Goal: Information Seeking & Learning: Learn about a topic

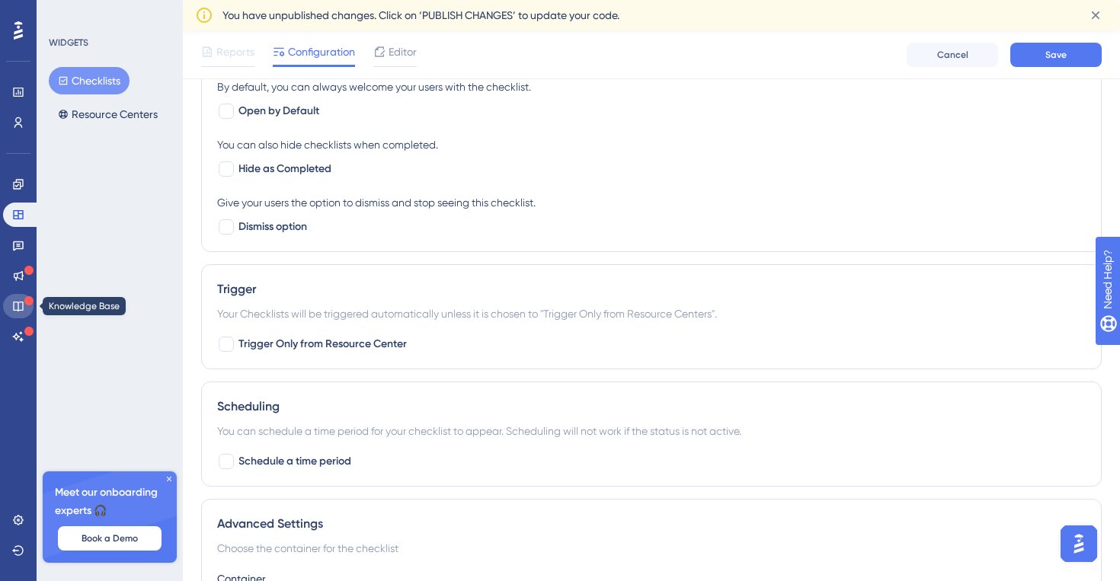
click at [27, 310] on link at bounding box center [18, 306] width 30 height 24
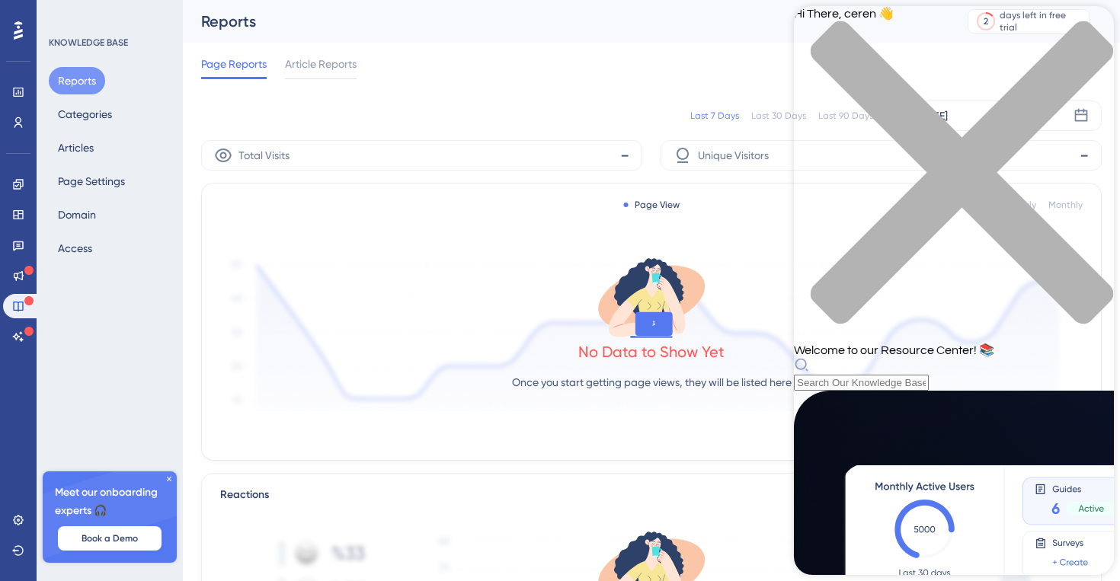
scroll to position [94, 0]
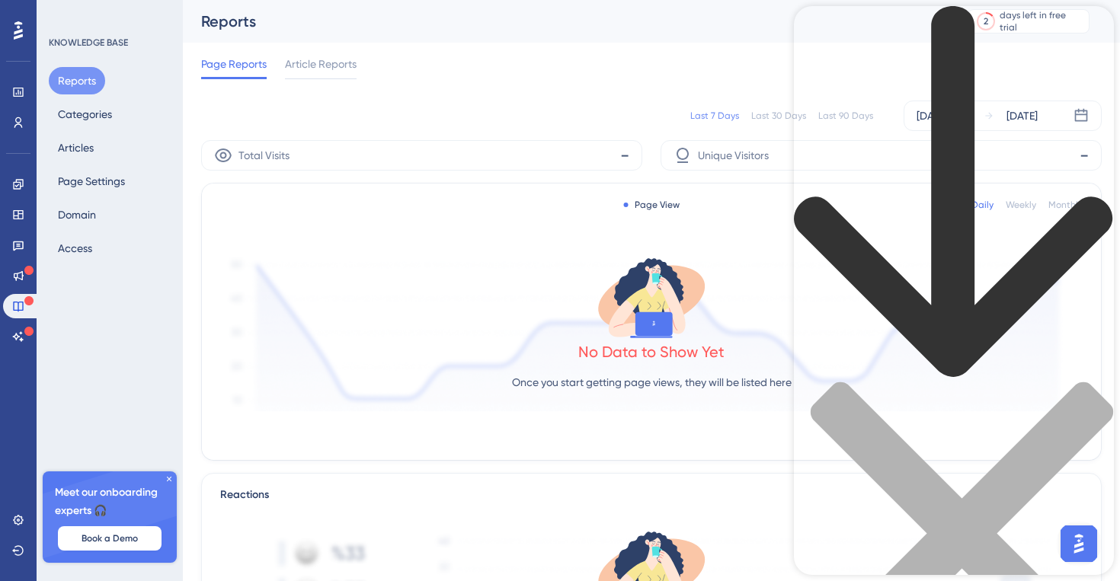
click at [816, 26] on icon "back to header" at bounding box center [953, 191] width 318 height 371
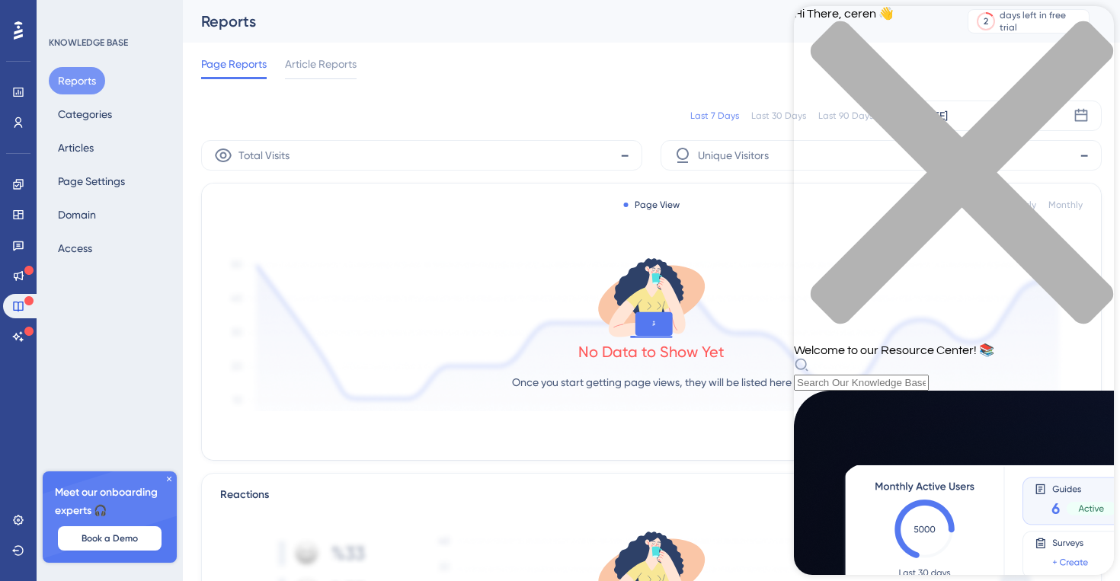
click at [16, 34] on icon at bounding box center [18, 30] width 9 height 18
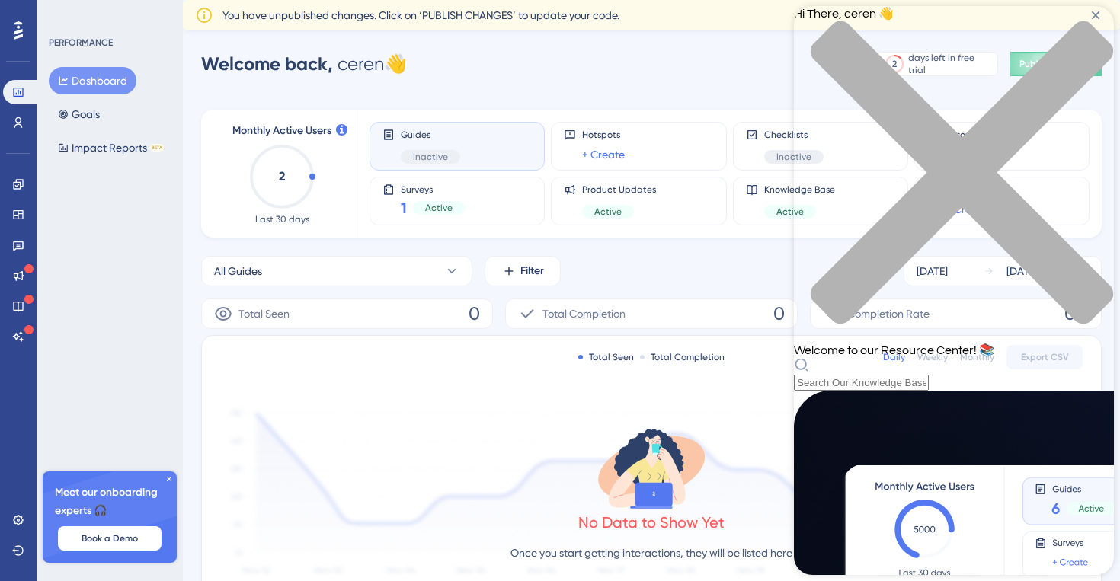
click at [1094, 33] on div "close resource center" at bounding box center [954, 182] width 320 height 322
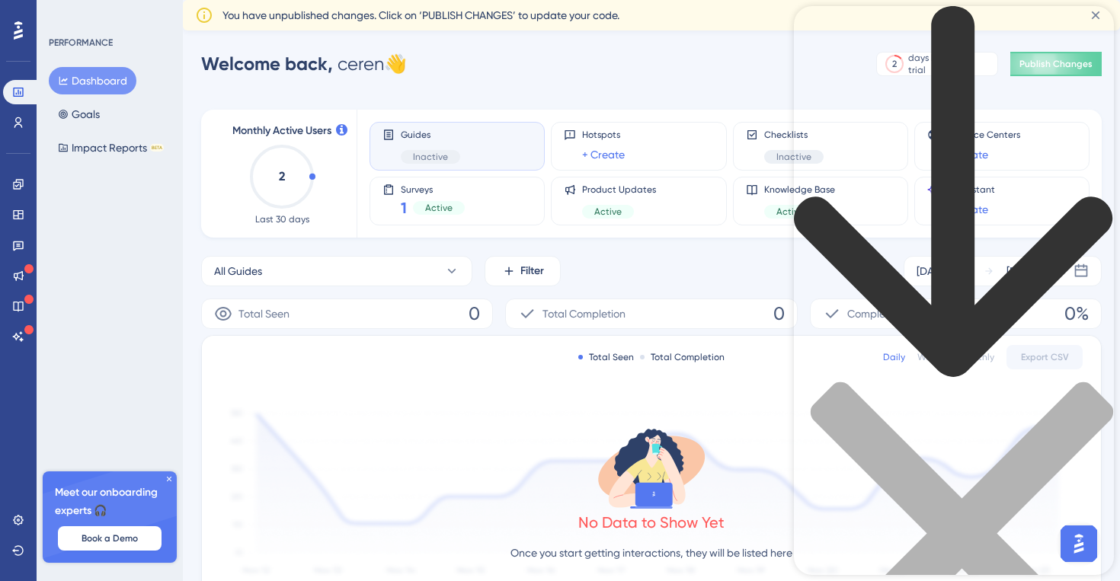
click at [1080, 382] on div "close resource center" at bounding box center [954, 543] width 320 height 322
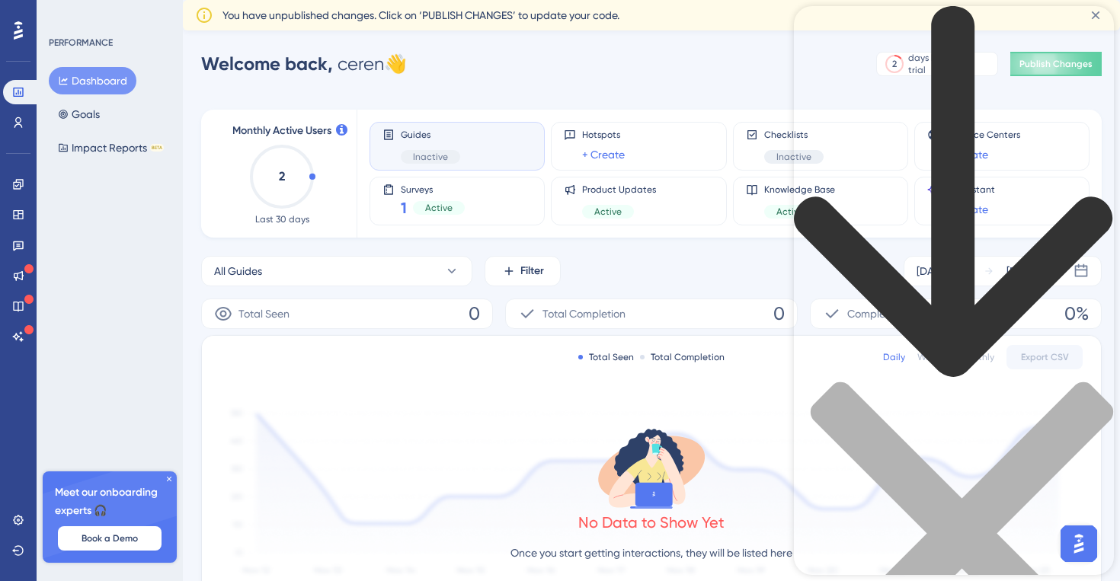
click at [816, 24] on icon "back to header" at bounding box center [954, 192] width 320 height 373
click at [880, 91] on div "Resource Center Header" at bounding box center [954, 371] width 320 height 731
type input "knowledge base"
click at [11, 303] on link at bounding box center [18, 306] width 30 height 24
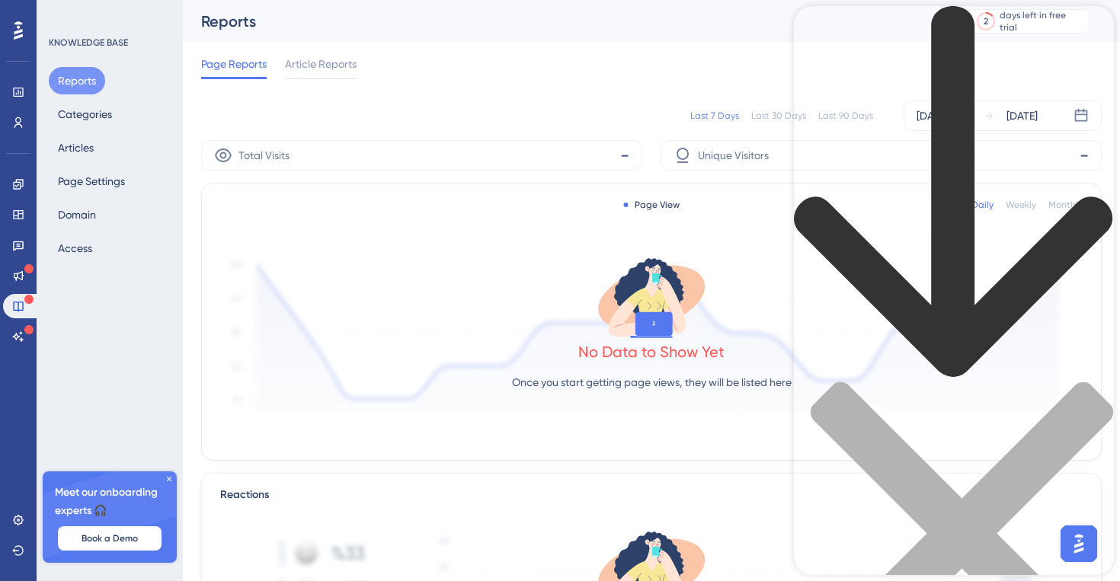
click at [1086, 382] on icon "close resource center" at bounding box center [961, 533] width 302 height 302
